Goal: Transaction & Acquisition: Subscribe to service/newsletter

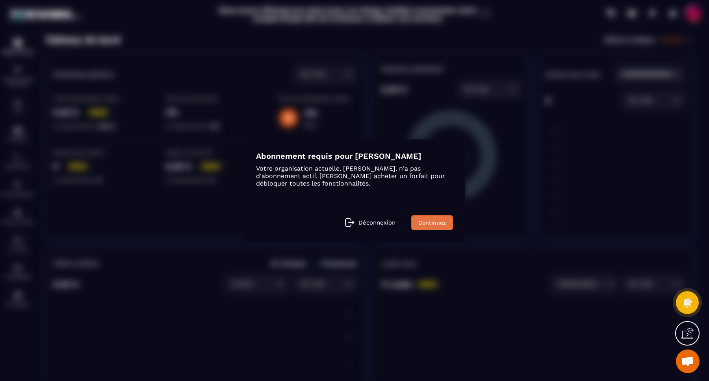
click at [428, 224] on link "Continuez" at bounding box center [432, 222] width 42 height 15
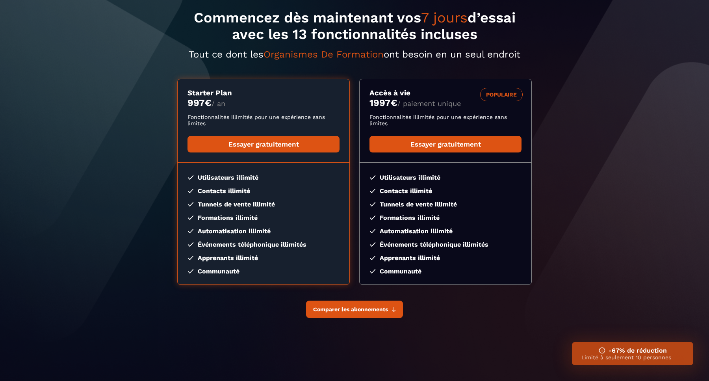
click at [388, 308] on button "Comparer les abonnements" at bounding box center [354, 309] width 97 height 17
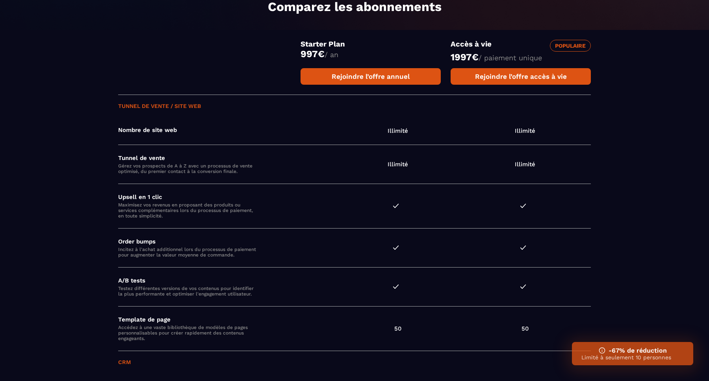
scroll to position [420, 0]
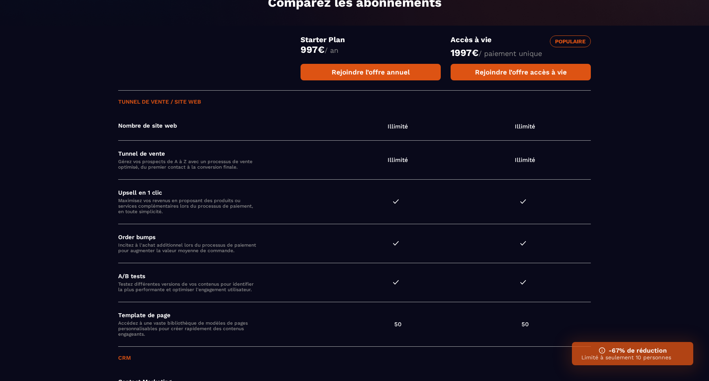
click at [639, 359] on p "Limité à seulement 10 personnes" at bounding box center [633, 357] width 102 height 6
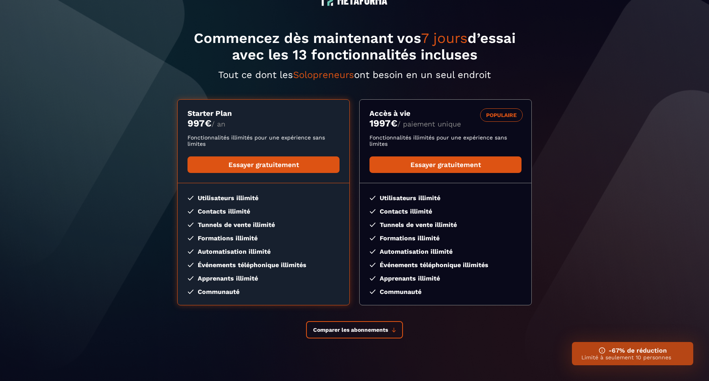
scroll to position [32, 0]
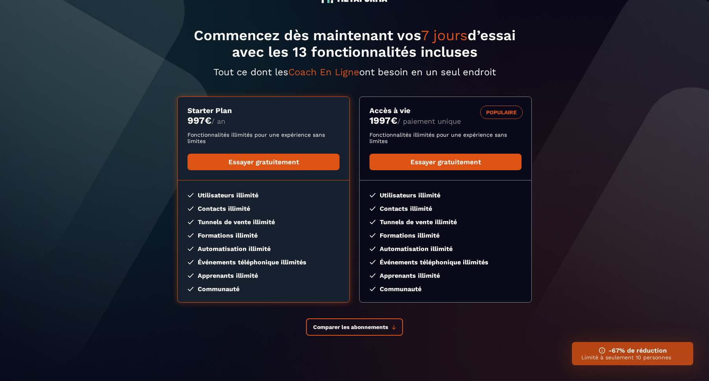
click at [606, 359] on p "Limité à seulement 10 personnes" at bounding box center [633, 357] width 102 height 6
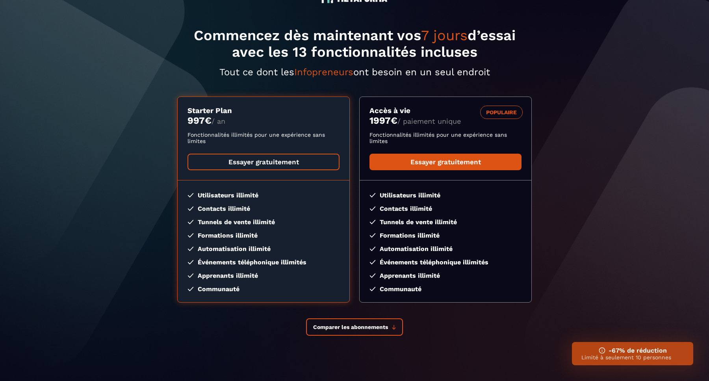
click at [283, 161] on link "Essayer gratuitement" at bounding box center [264, 162] width 152 height 17
